Goal: Check status: Check status

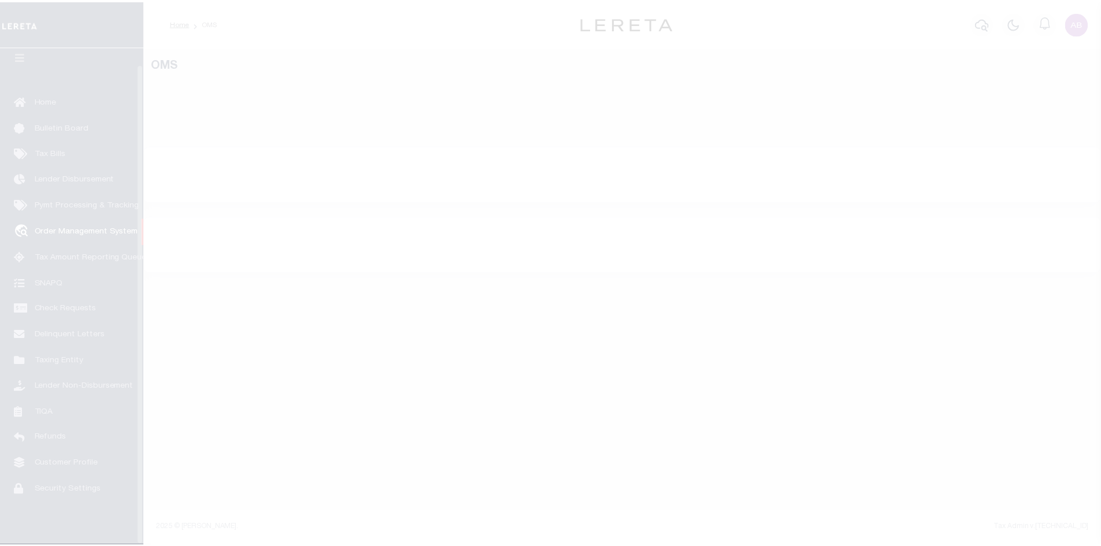
scroll to position [17, 0]
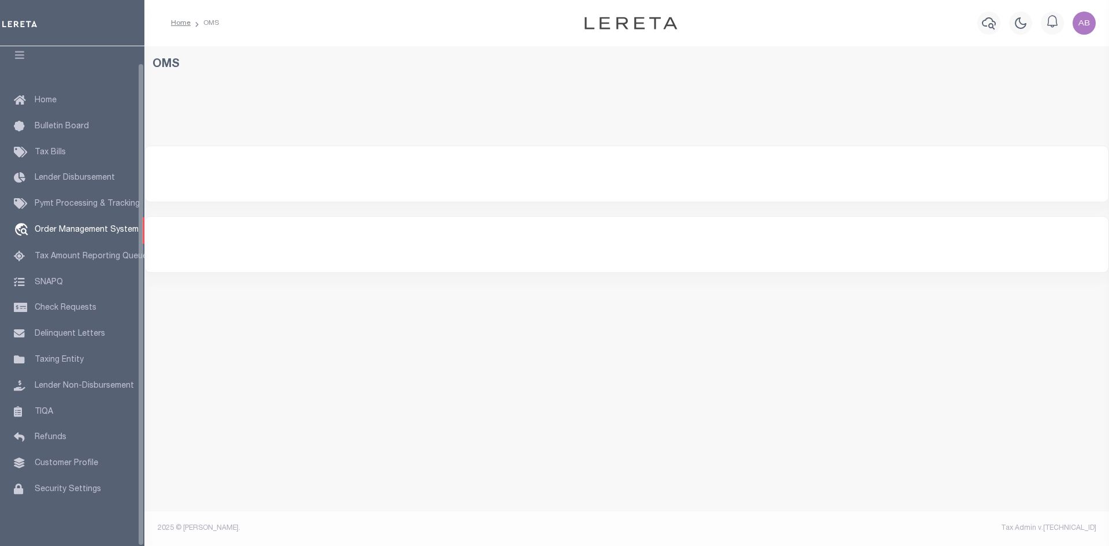
select select "200"
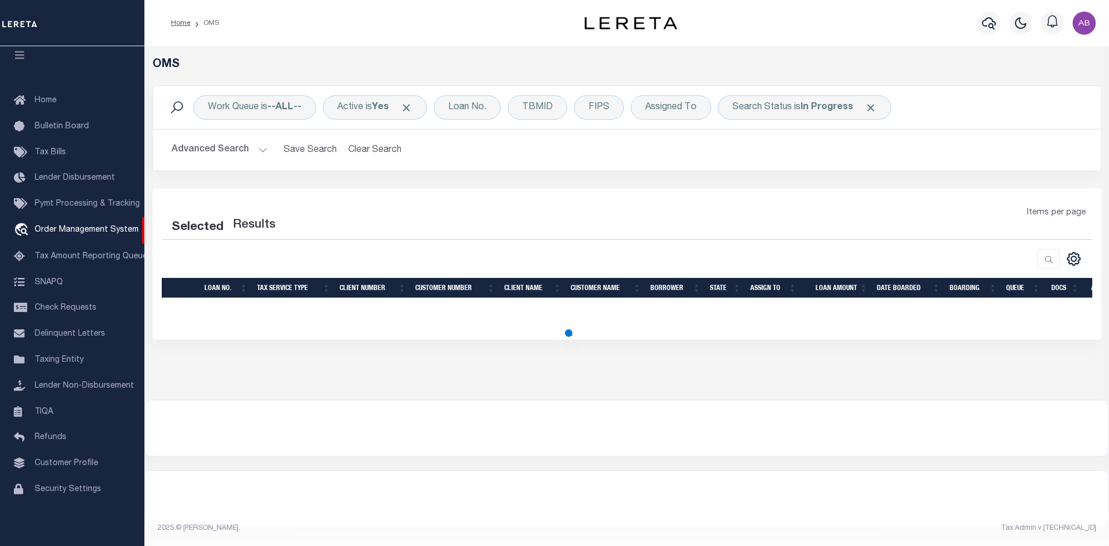
select select "200"
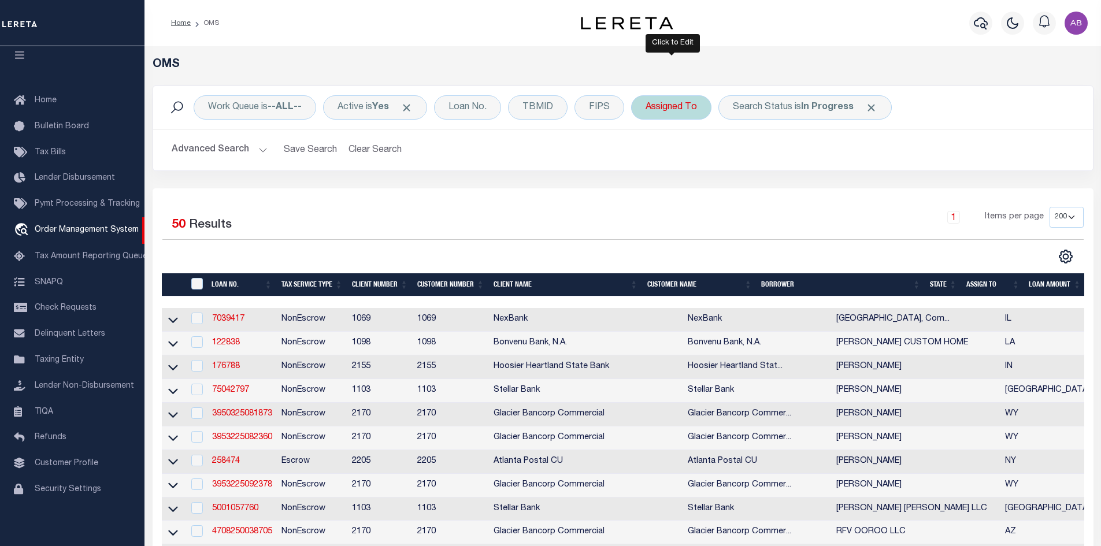
click at [684, 109] on div "Assigned To" at bounding box center [671, 107] width 80 height 24
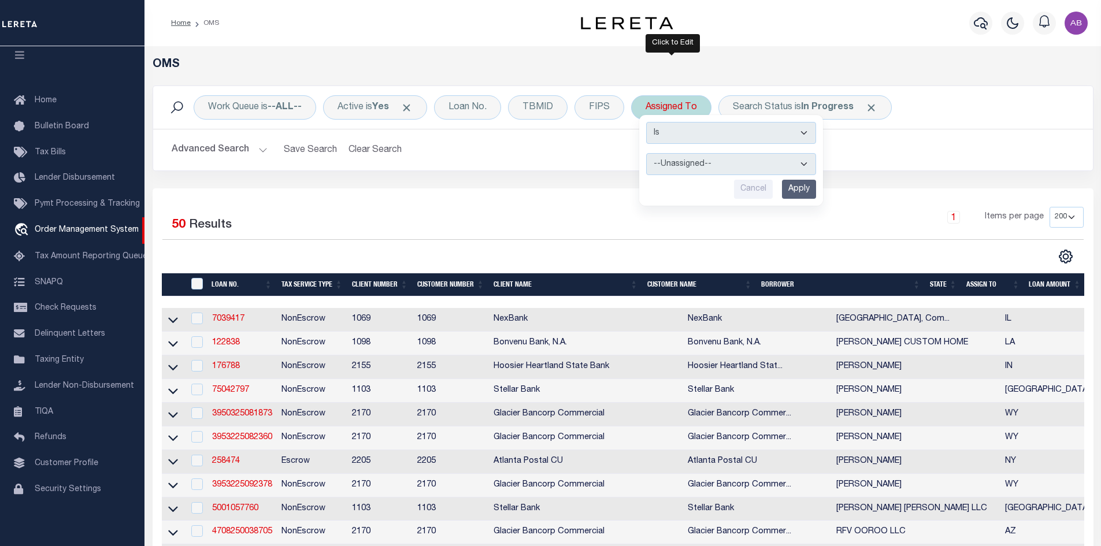
click at [683, 165] on select "--Unassigned-- [PERSON_NAME] [PERSON_NAME] [PERSON_NAME] [PERSON_NAME], [PERSON…" at bounding box center [731, 164] width 170 height 22
select select "[PERSON_NAME]"
click at [647, 153] on select "--Unassigned-- [PERSON_NAME] [PERSON_NAME] [PERSON_NAME] [PERSON_NAME], [PERSON…" at bounding box center [731, 164] width 170 height 22
click at [801, 192] on input "Apply" at bounding box center [799, 189] width 34 height 19
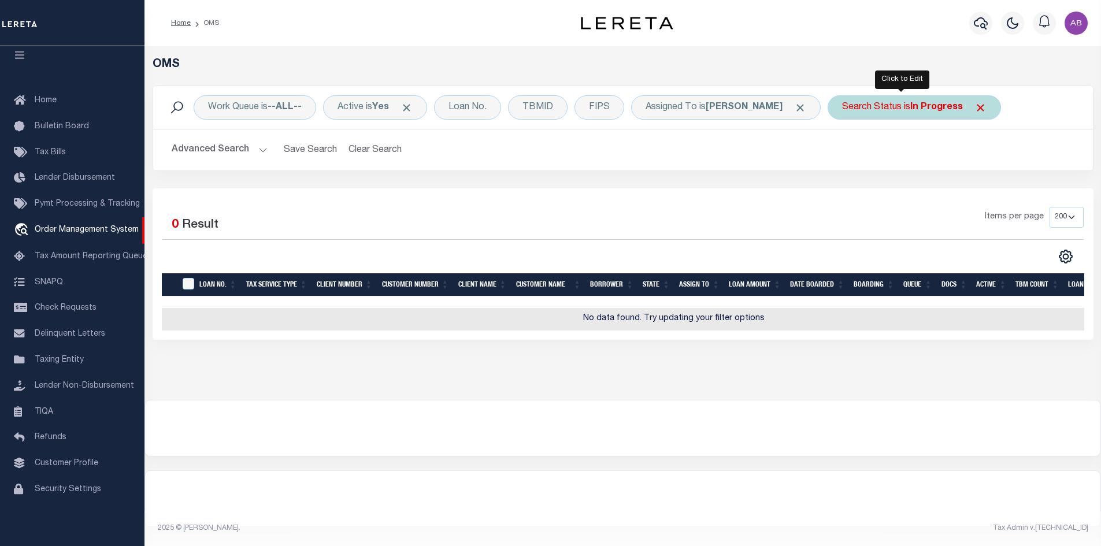
click at [848, 109] on div "Search Status is In Progress" at bounding box center [913, 107] width 173 height 24
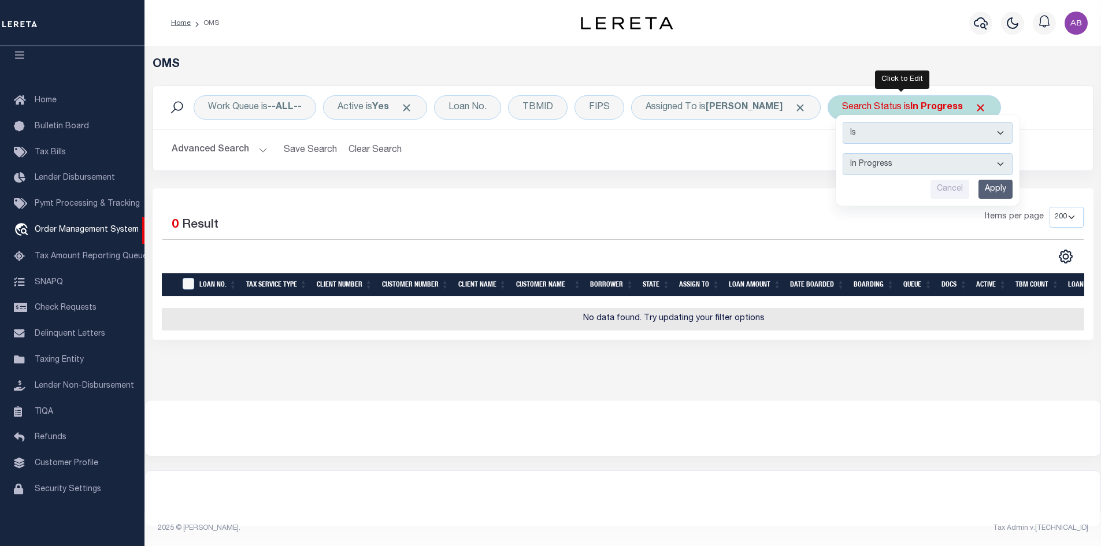
click at [844, 167] on select "Automated Search Bad Parcel Complete Duplicate Parcel High Dollar Reporting In …" at bounding box center [928, 164] width 170 height 22
select select "RD"
click at [843, 153] on select "Automated Search Bad Parcel Complete Duplicate Parcel High Dollar Reporting In …" at bounding box center [928, 164] width 170 height 22
click at [981, 187] on input "Apply" at bounding box center [995, 189] width 34 height 19
